Goal: Go to known website: Go to known website

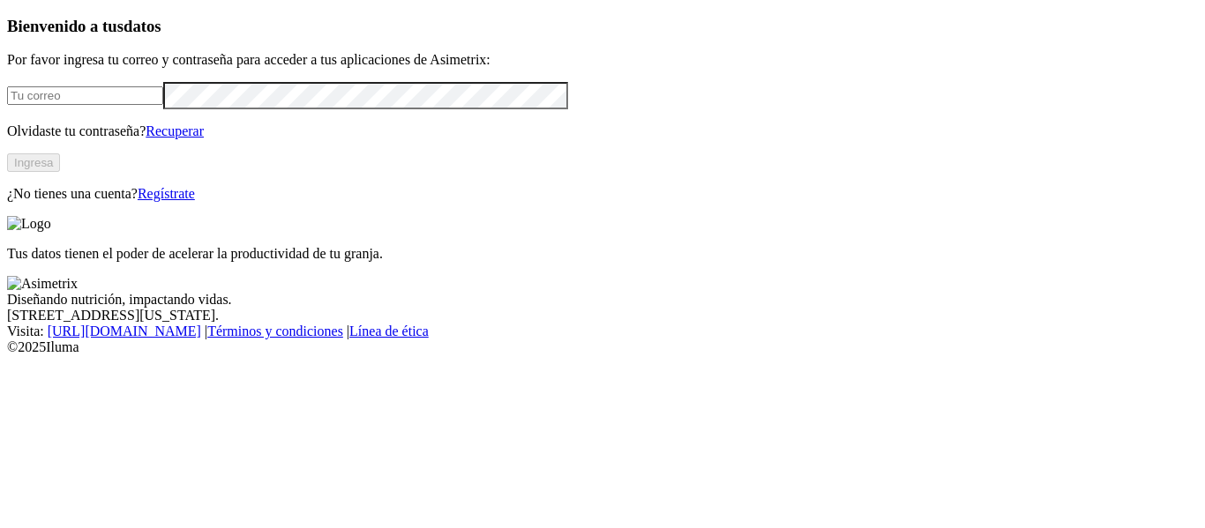
type input "[EMAIL_ADDRESS][PERSON_NAME][DOMAIN_NAME]"
click at [60, 172] on button "Ingresa" at bounding box center [33, 163] width 53 height 19
